Goal: Obtain resource: Download file/media

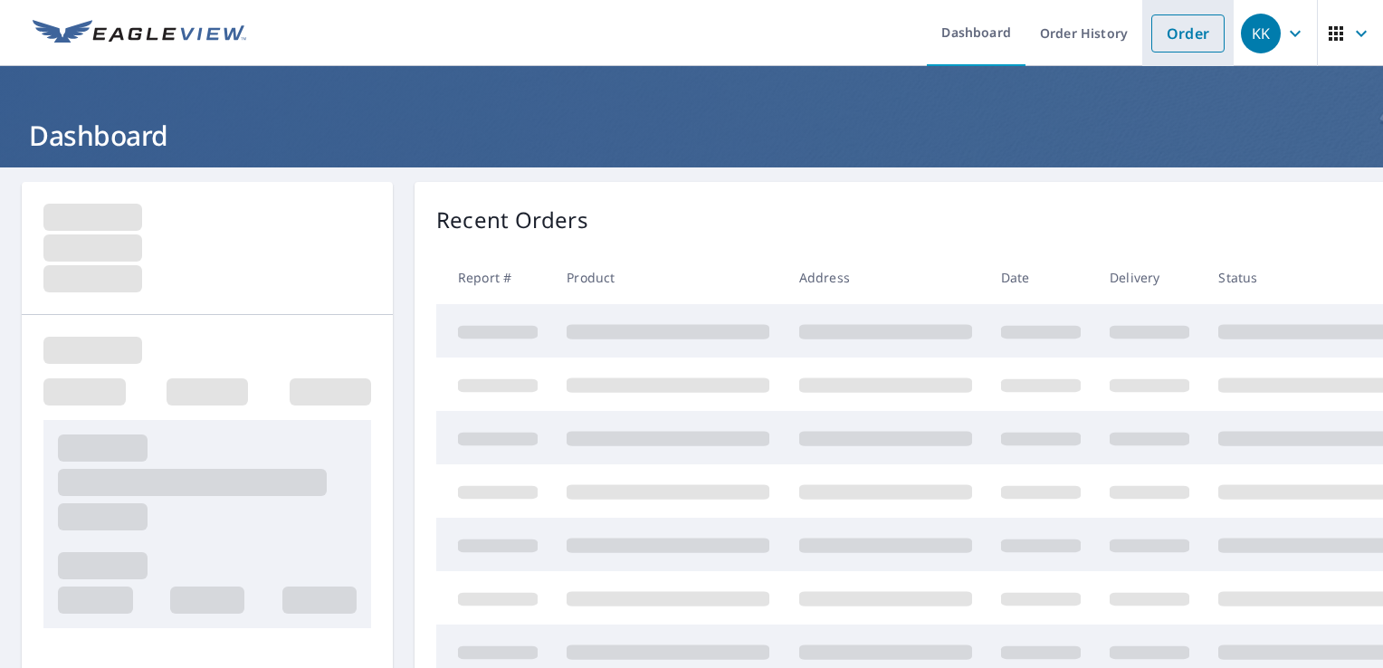
click at [1166, 40] on link "Order" at bounding box center [1187, 33] width 73 height 38
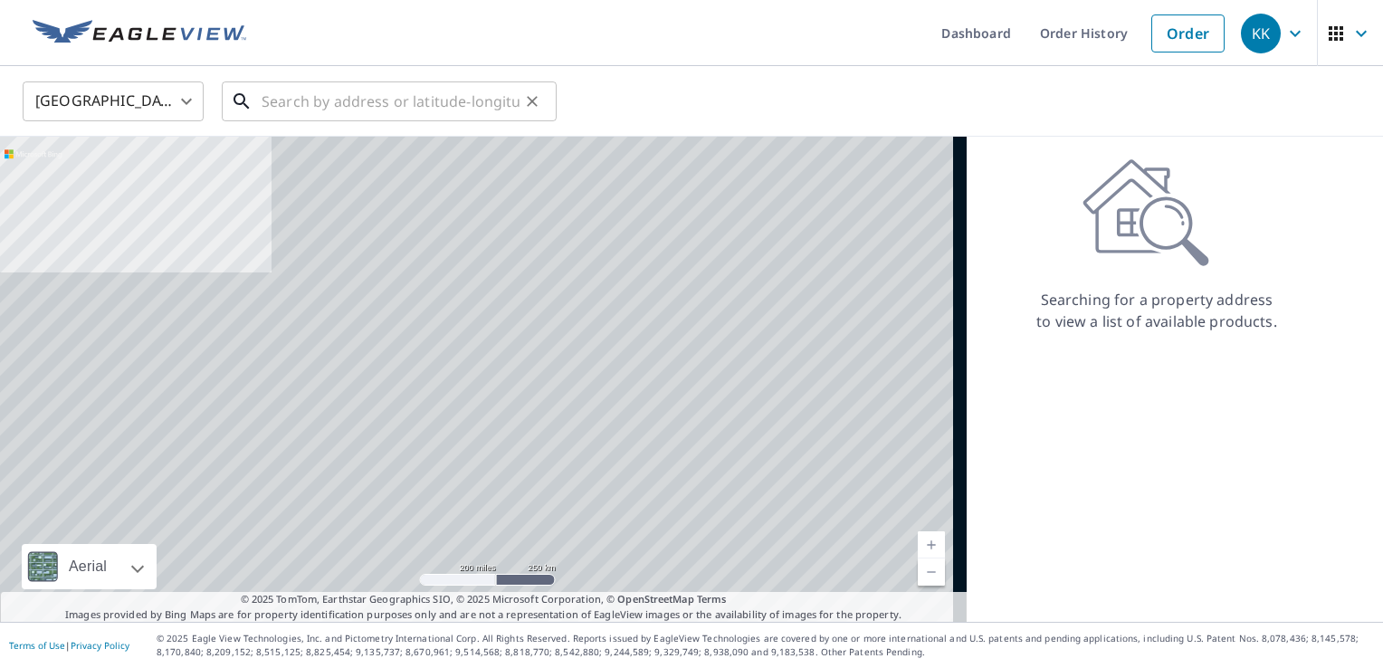
click at [406, 102] on input "text" at bounding box center [391, 101] width 258 height 51
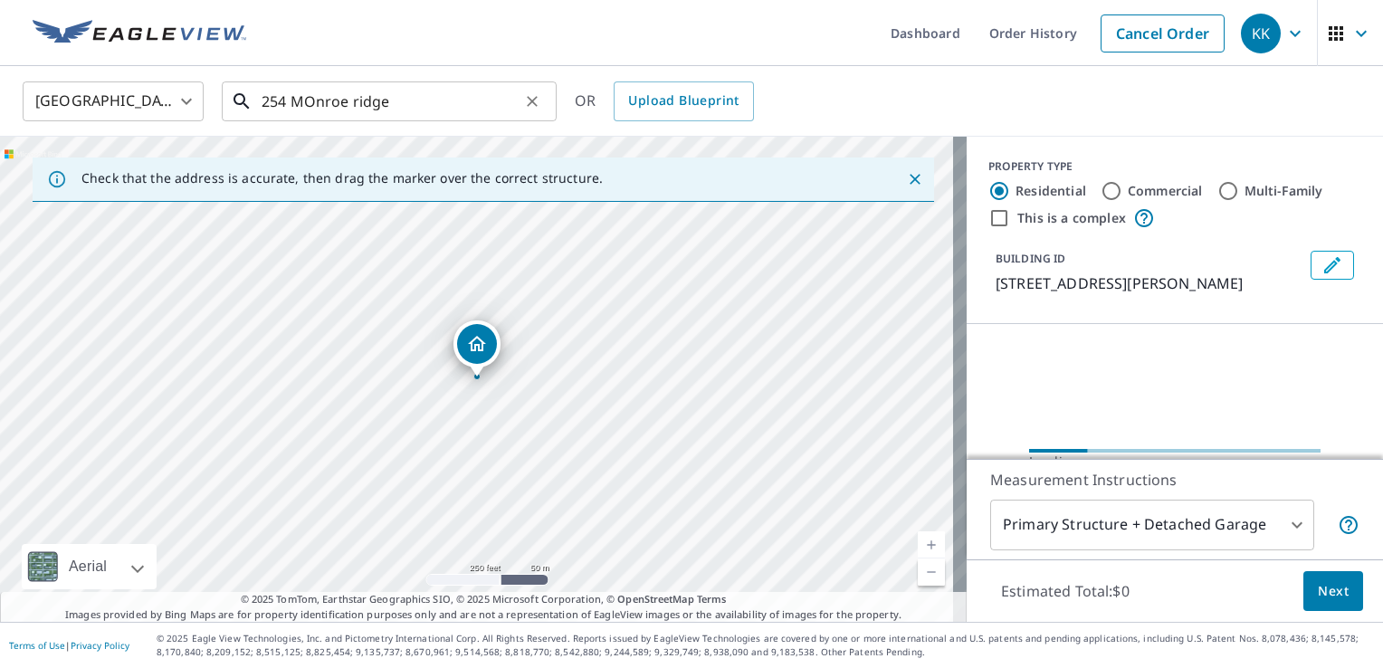
click at [466, 101] on input "254 MOnroe ridge" at bounding box center [391, 101] width 258 height 51
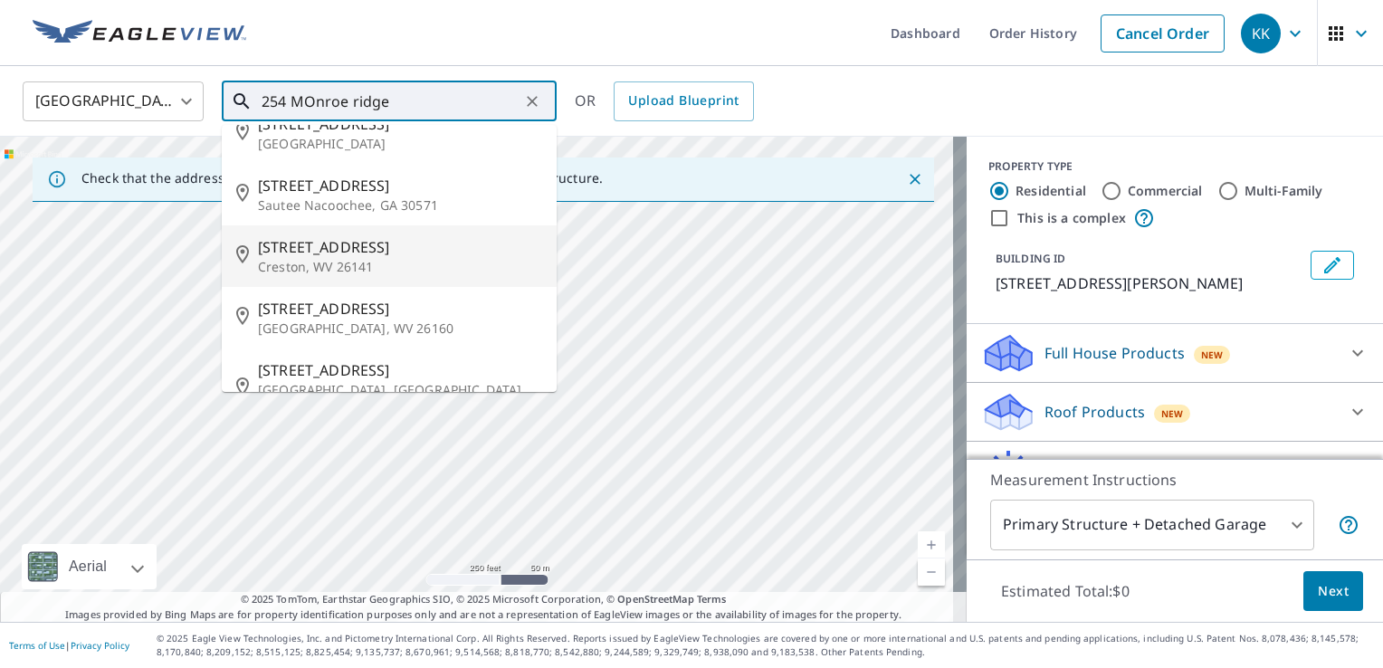
scroll to position [54, 0]
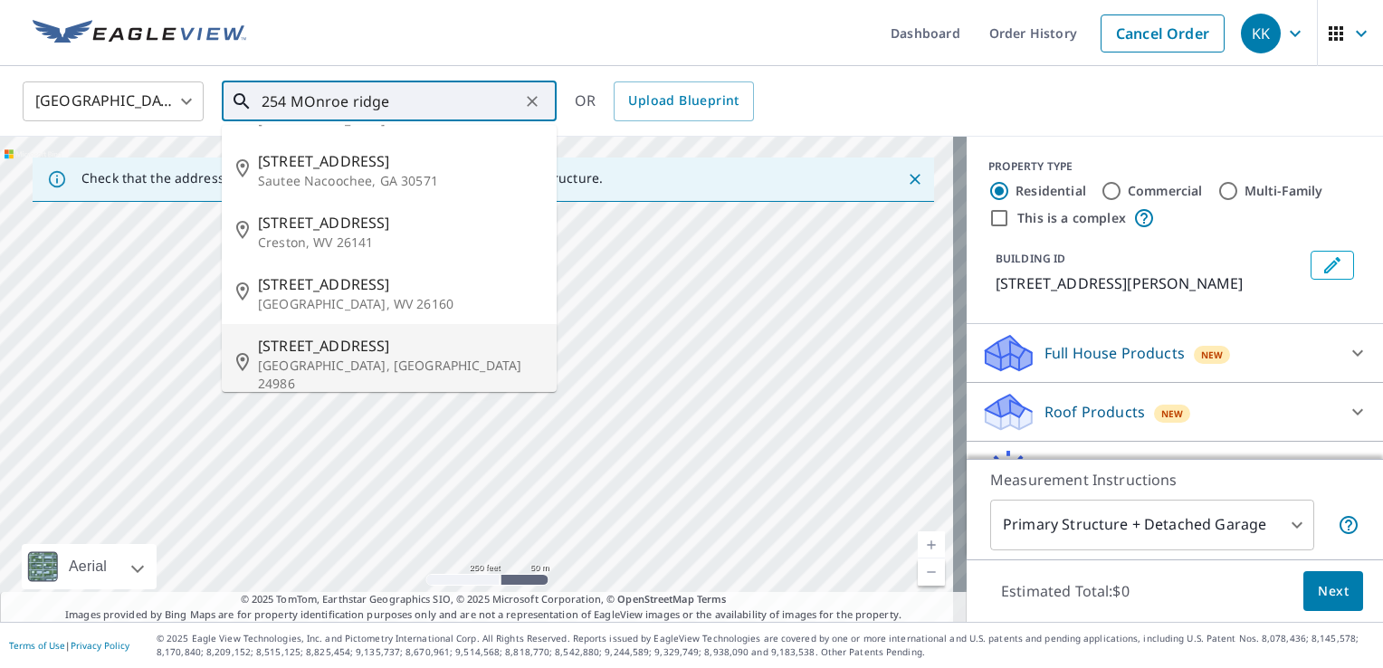
click at [454, 347] on span "[STREET_ADDRESS]" at bounding box center [400, 346] width 284 height 22
type input "[STREET_ADDRESS]"
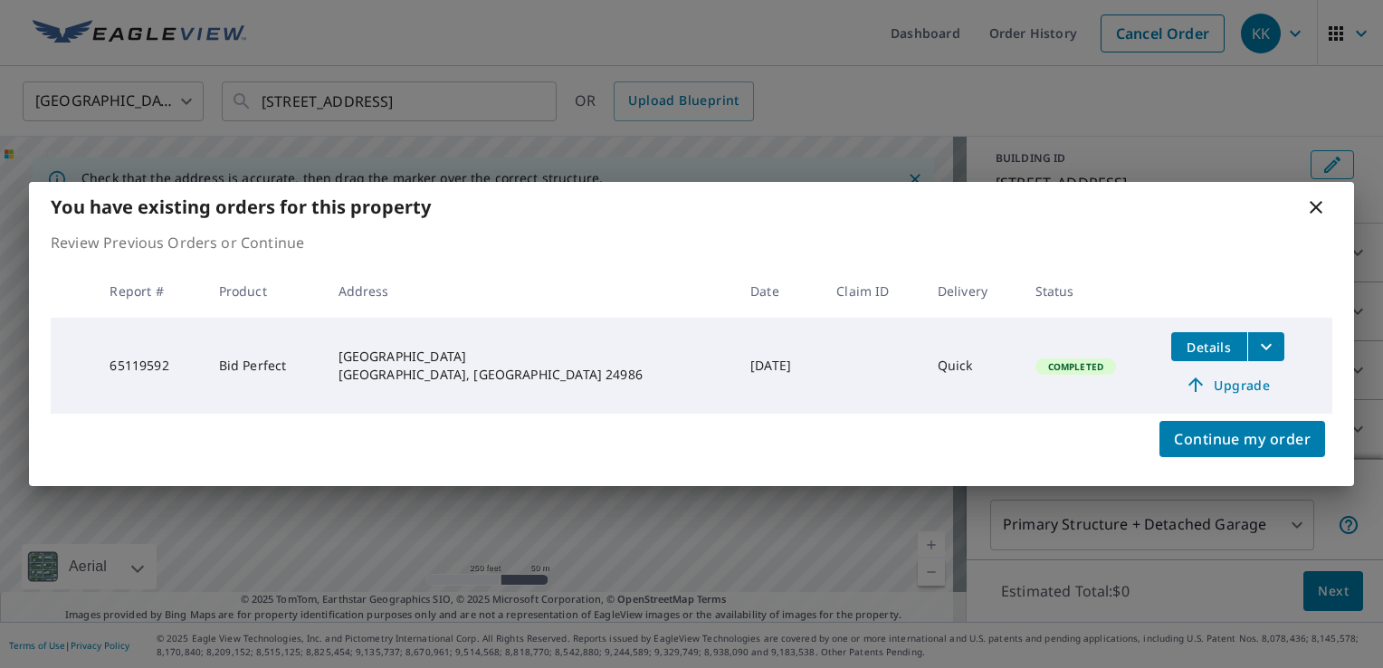
scroll to position [120, 0]
click at [1218, 346] on span "Details" at bounding box center [1209, 347] width 54 height 17
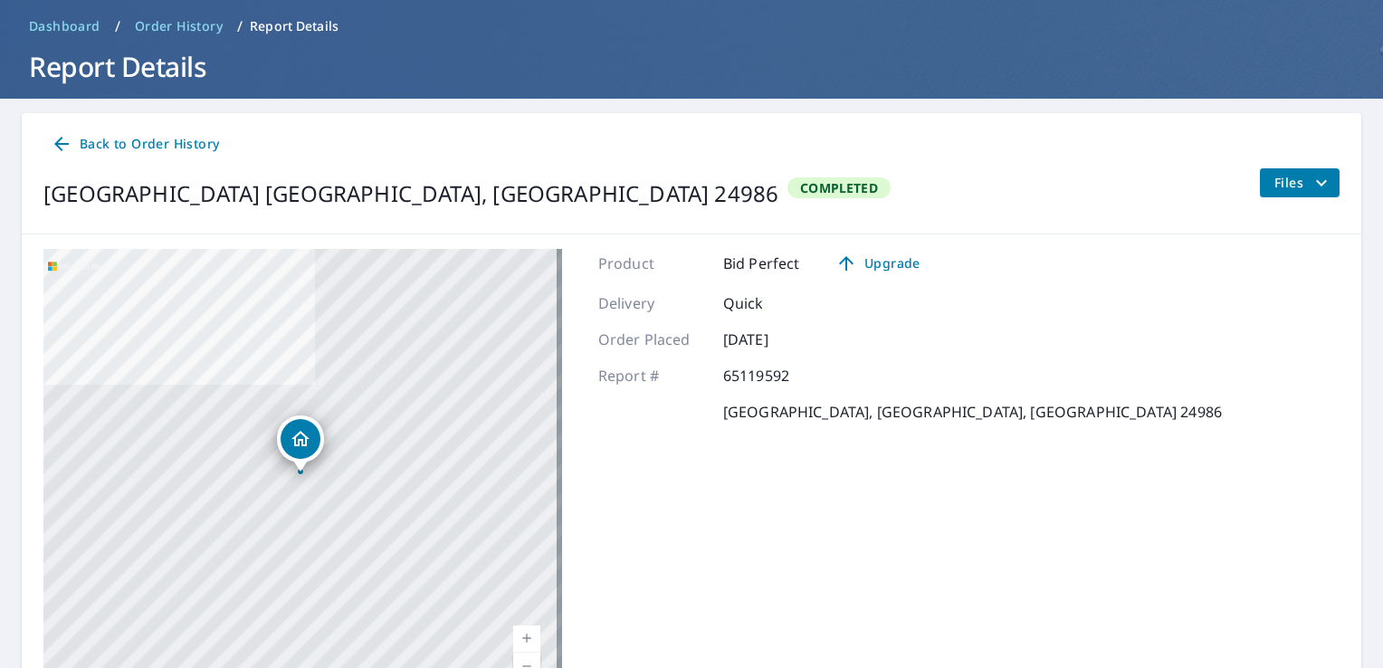
scroll to position [176, 0]
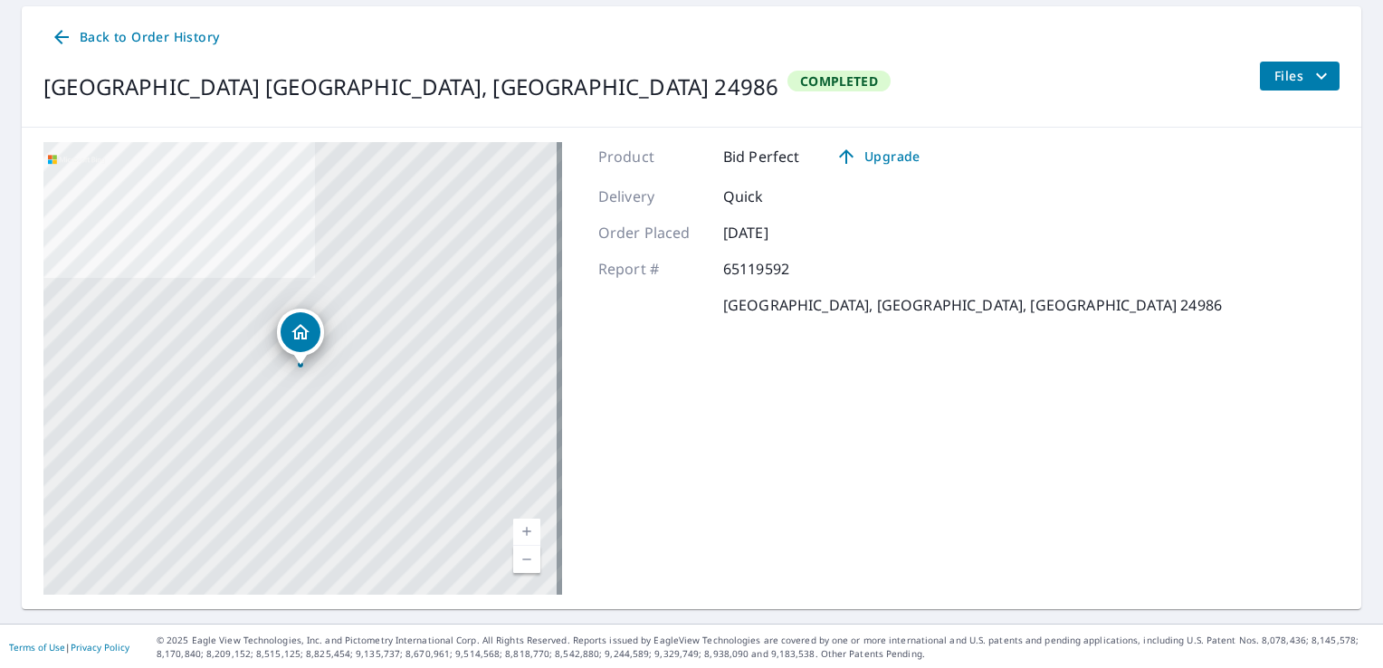
click at [1311, 71] on icon "filesDropdownBtn-65119592" at bounding box center [1322, 76] width 22 height 22
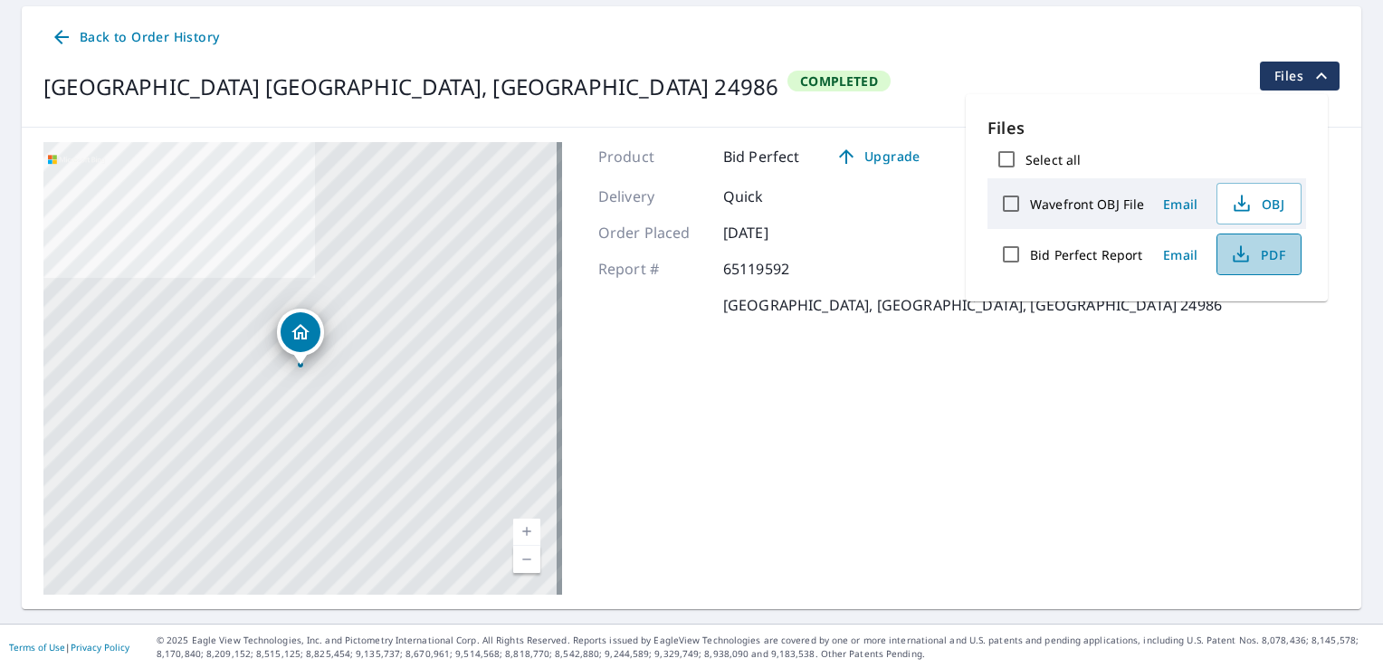
click at [1245, 254] on icon "button" at bounding box center [1241, 255] width 22 height 22
